Goal: Information Seeking & Learning: Find specific fact

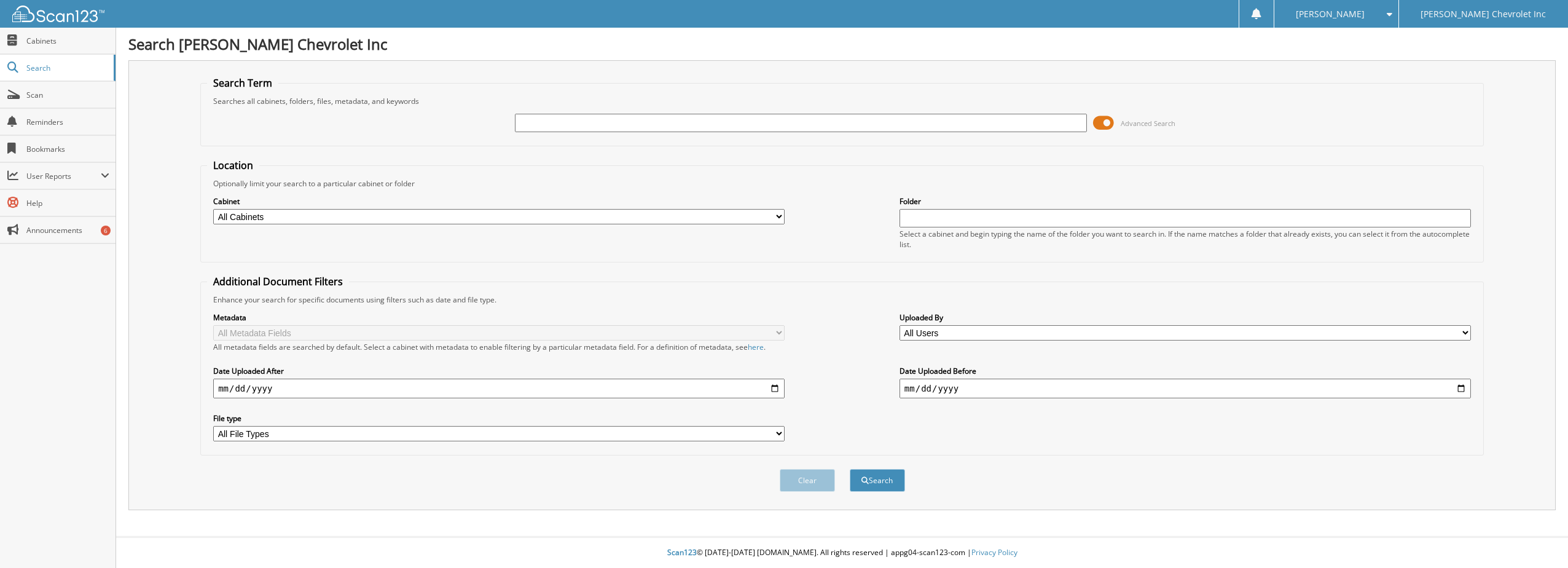
click at [630, 117] on input "text" at bounding box center [800, 123] width 571 height 19
type input "6145917"
click at [850, 469] on button "Search" at bounding box center [878, 480] width 55 height 23
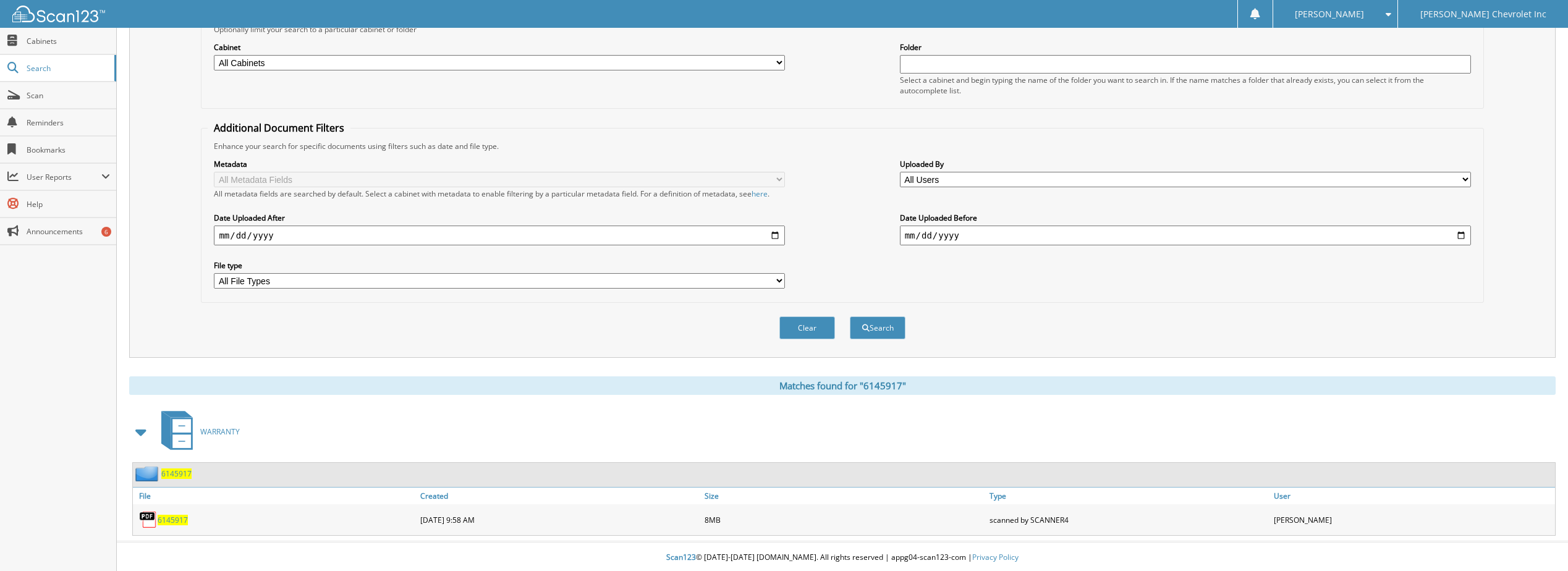
scroll to position [158, 0]
click at [167, 516] on span "6145917" at bounding box center [173, 518] width 30 height 10
click at [167, 516] on span "6145917" at bounding box center [173, 518] width 30 height 10
